Goal: Task Accomplishment & Management: Complete application form

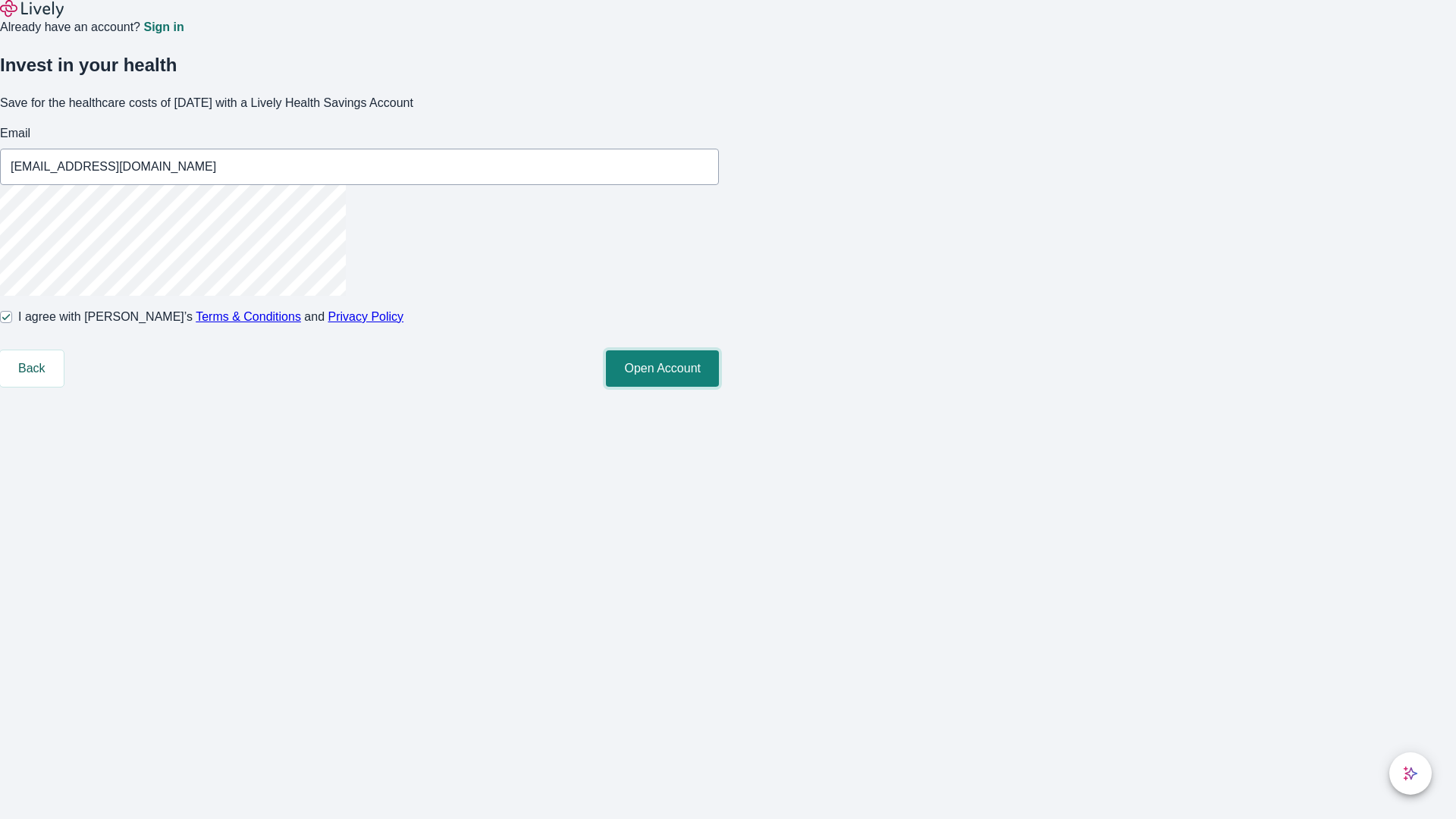
click at [719, 387] on button "Open Account" at bounding box center [662, 368] width 113 height 36
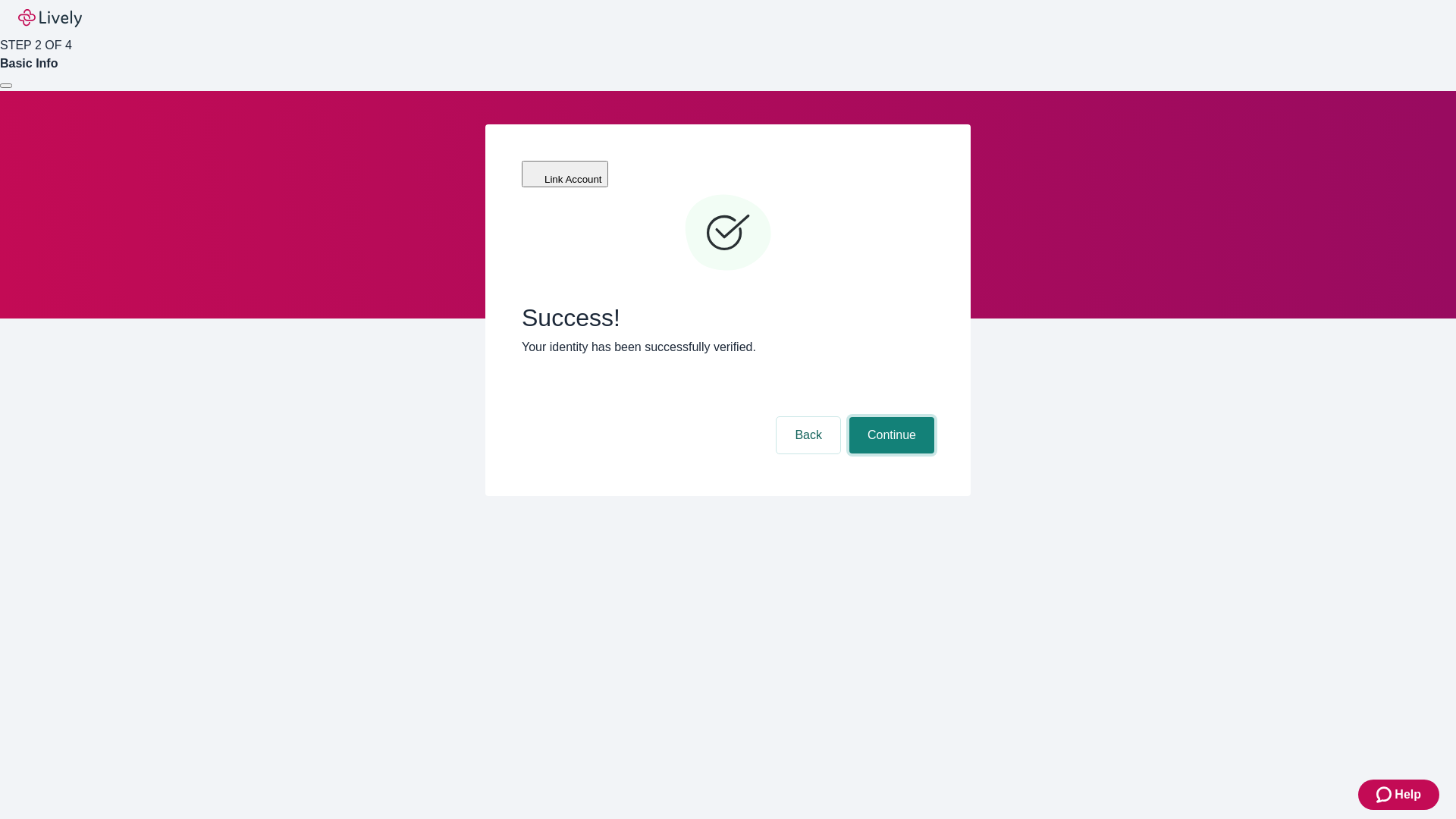
click at [890, 417] on button "Continue" at bounding box center [892, 435] width 85 height 36
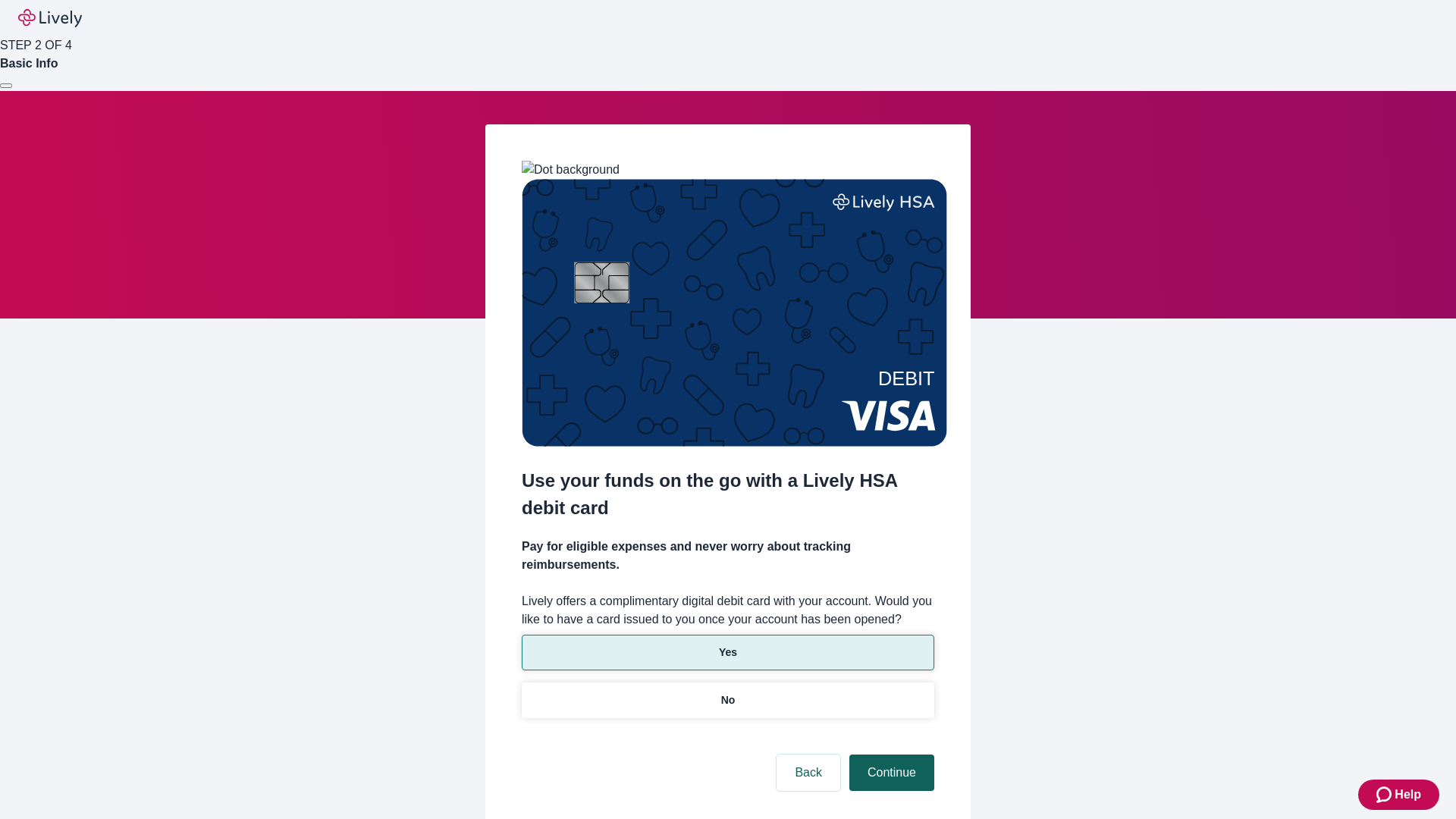
click at [728, 692] on p "No" at bounding box center [728, 700] width 14 height 16
click at [890, 755] on button "Continue" at bounding box center [892, 772] width 85 height 36
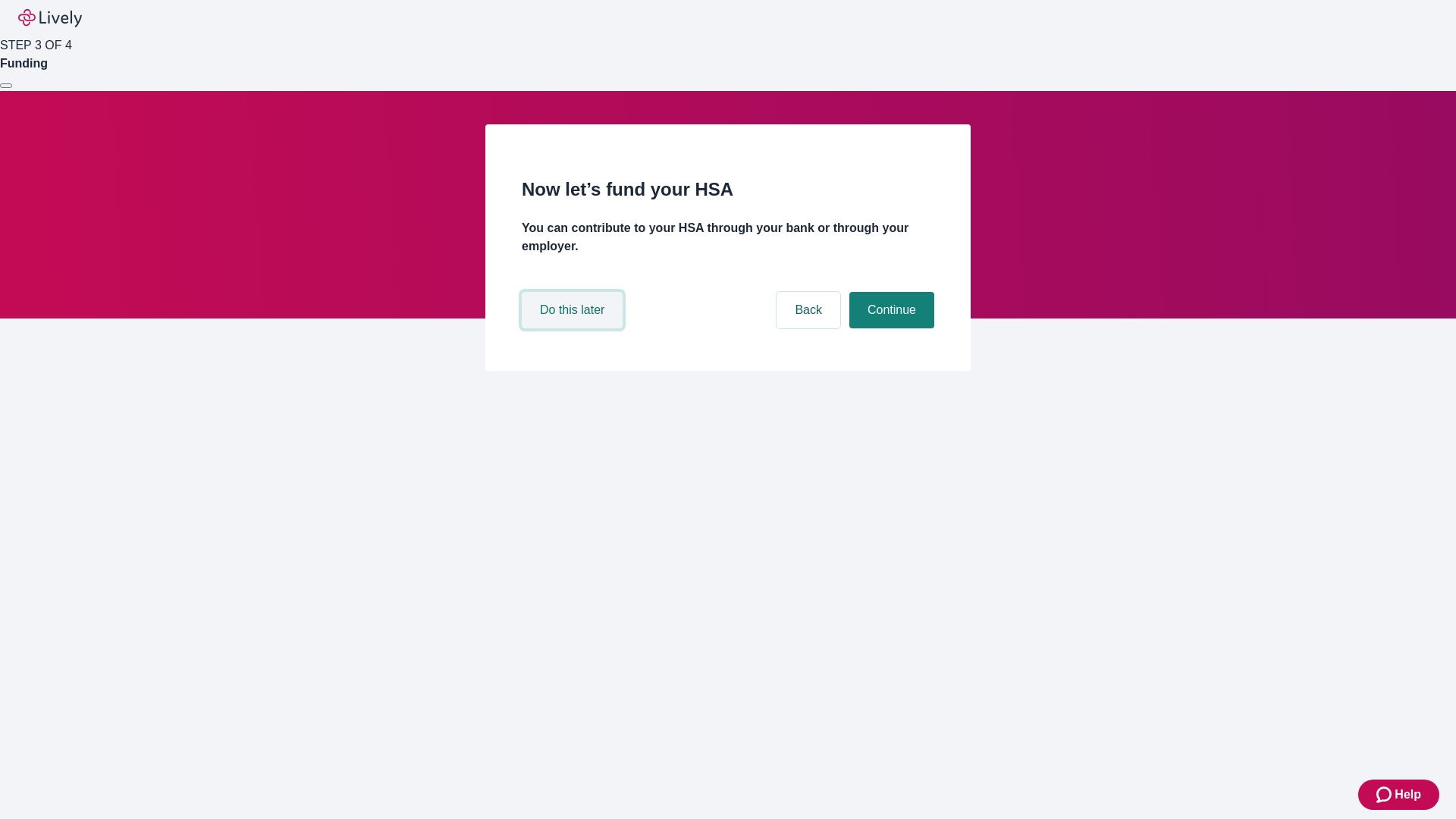
click at [574, 328] on button "Do this later" at bounding box center [572, 310] width 101 height 36
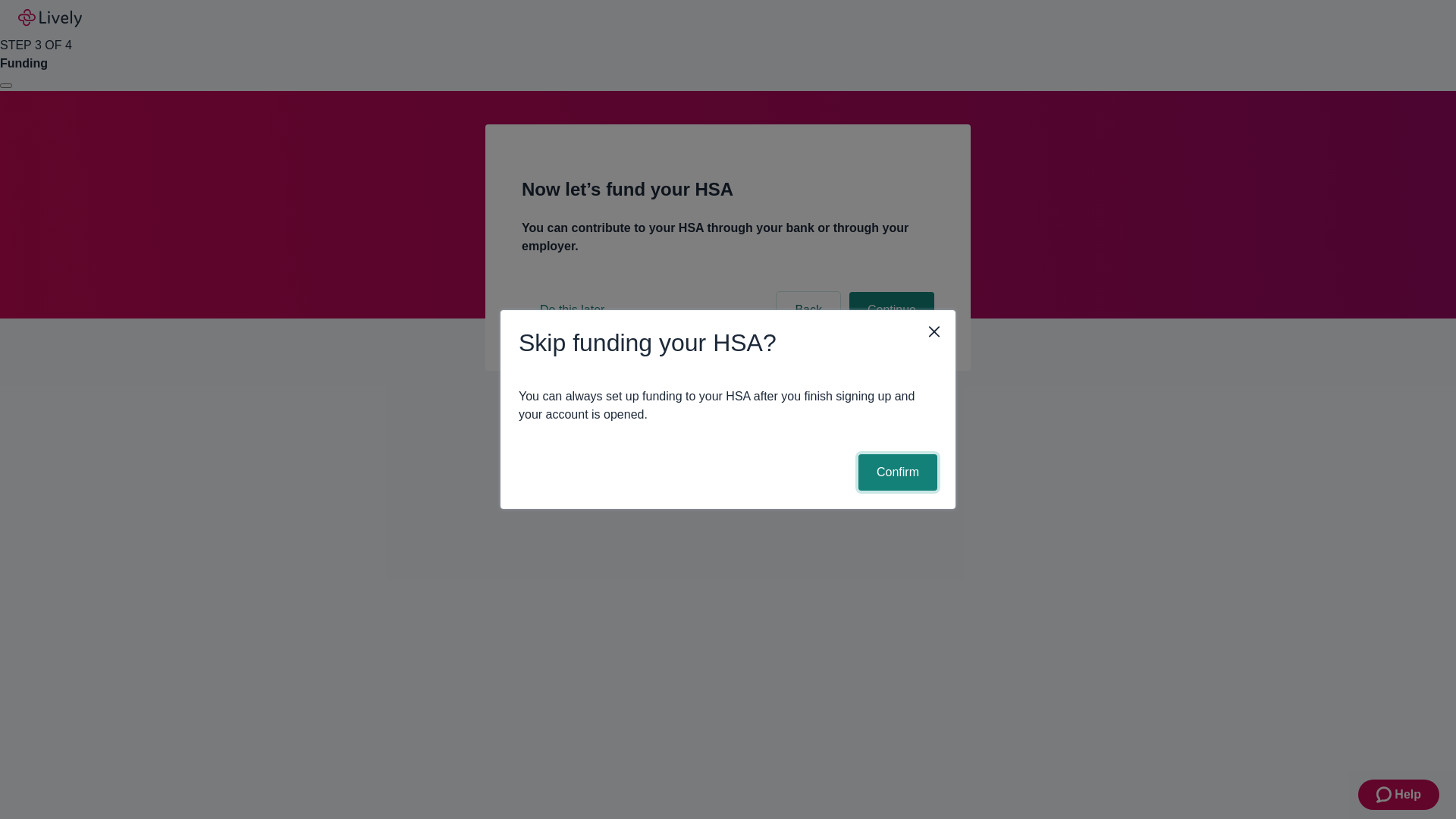
click at [895, 472] on button "Confirm" at bounding box center [897, 472] width 79 height 36
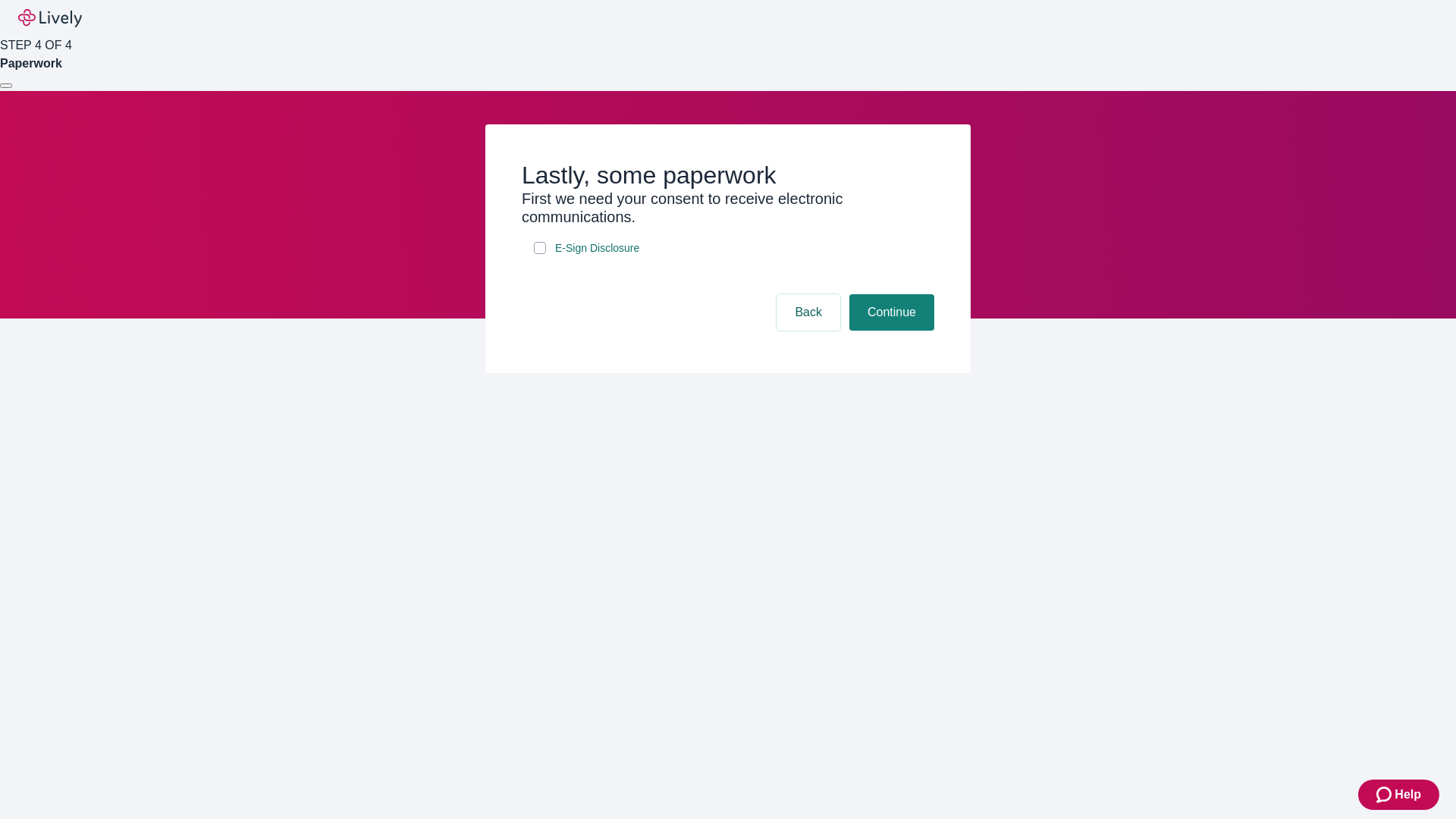
click at [540, 254] on input "E-Sign Disclosure" at bounding box center [539, 247] width 12 height 12
checkbox input "true"
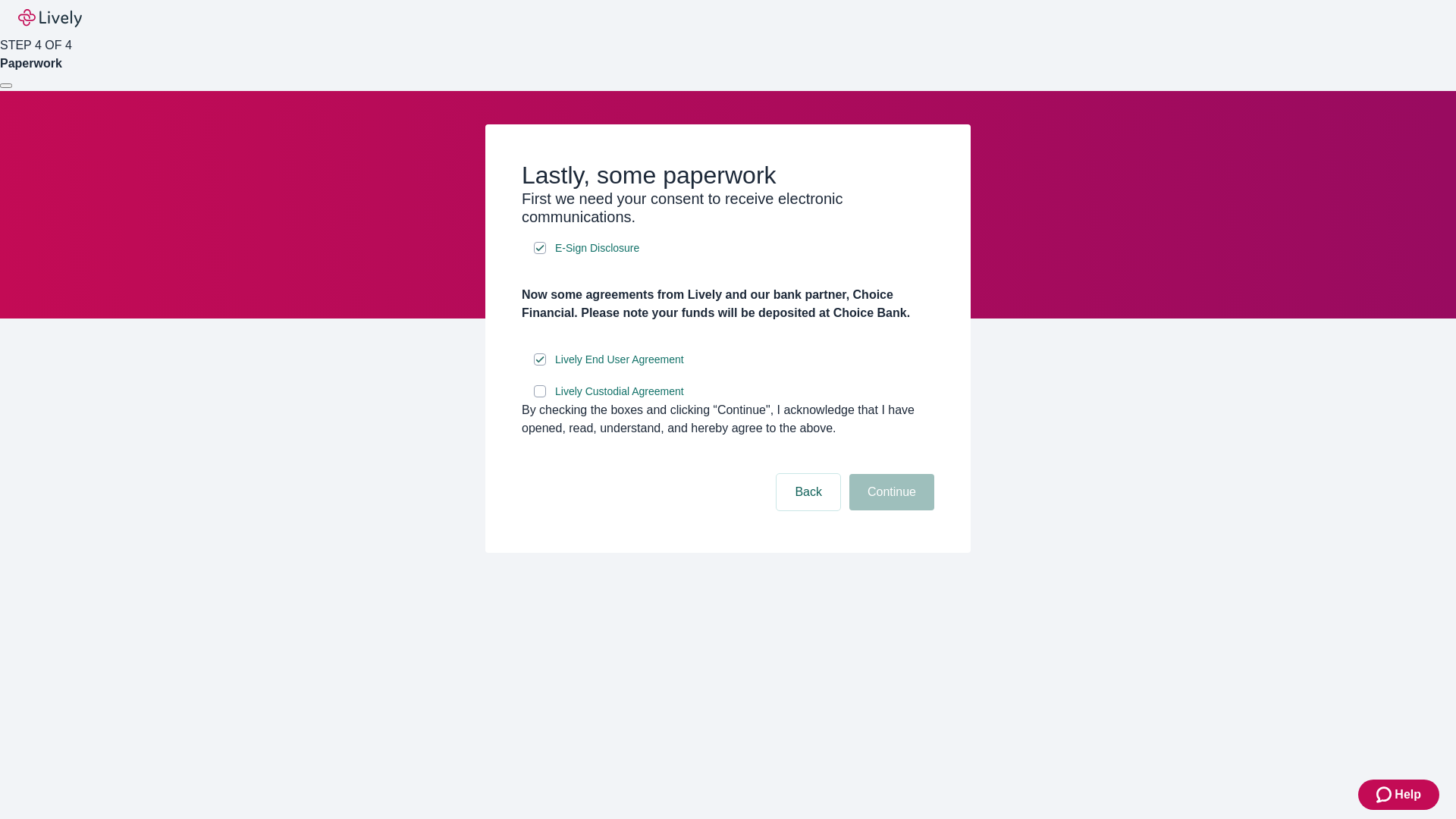
click at [540, 397] on input "Lively Custodial Agreement" at bounding box center [539, 391] width 12 height 12
checkbox input "true"
click at [890, 510] on button "Continue" at bounding box center [892, 492] width 85 height 36
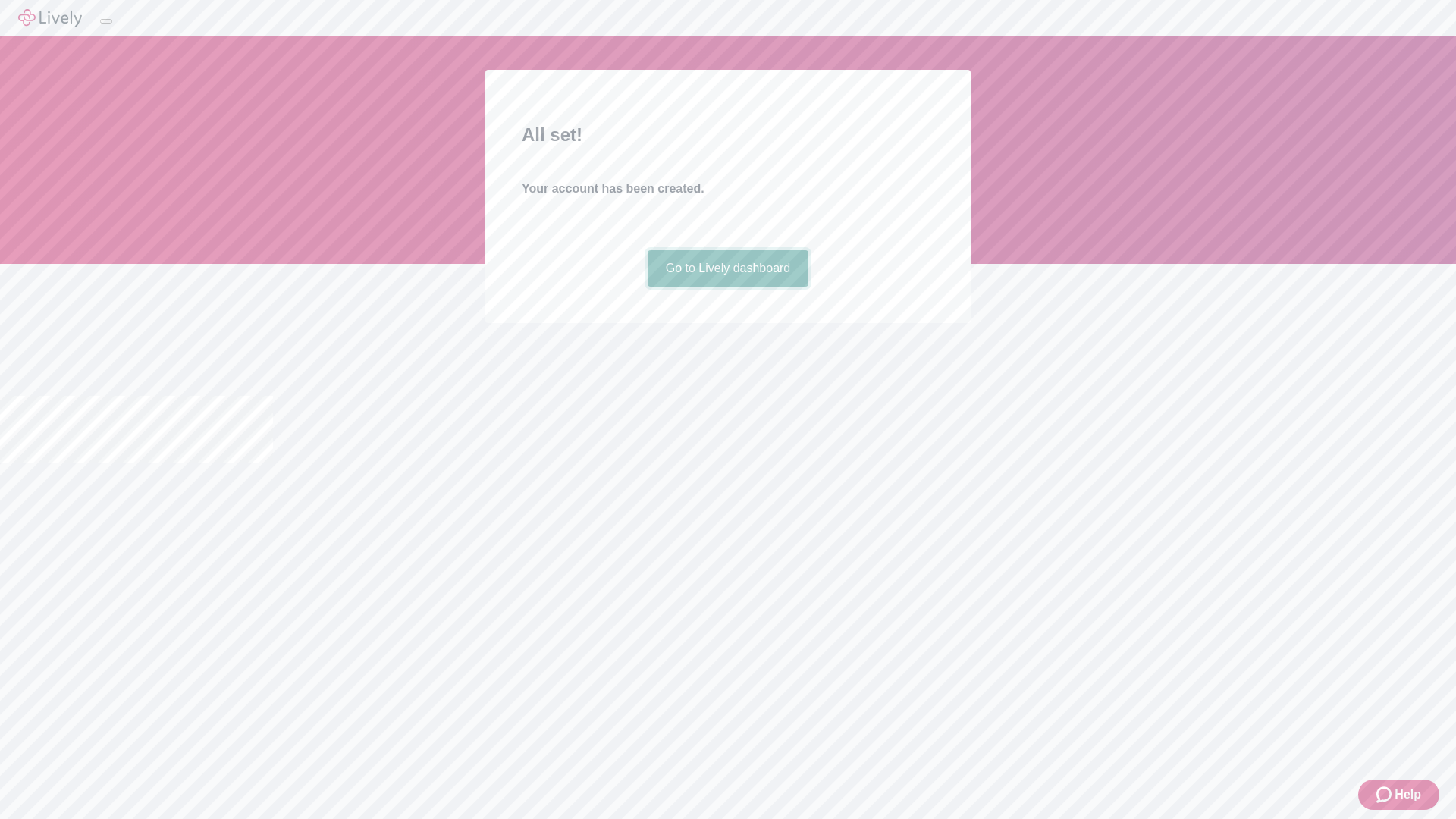
click at [728, 286] on link "Go to Lively dashboard" at bounding box center [728, 268] width 161 height 36
